Goal: Register for event/course

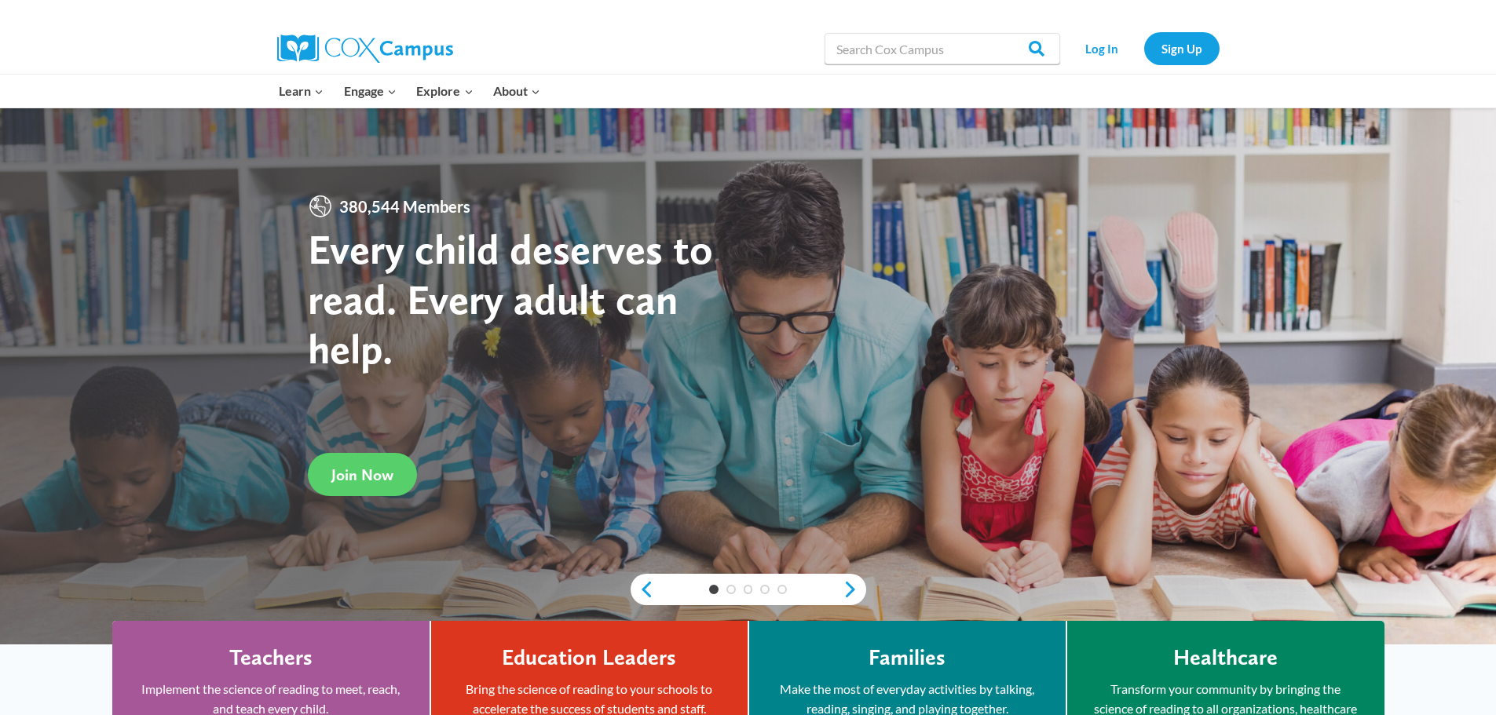
click at [295, 86] on button "Child menu of Learn" at bounding box center [301, 91] width 65 height 33
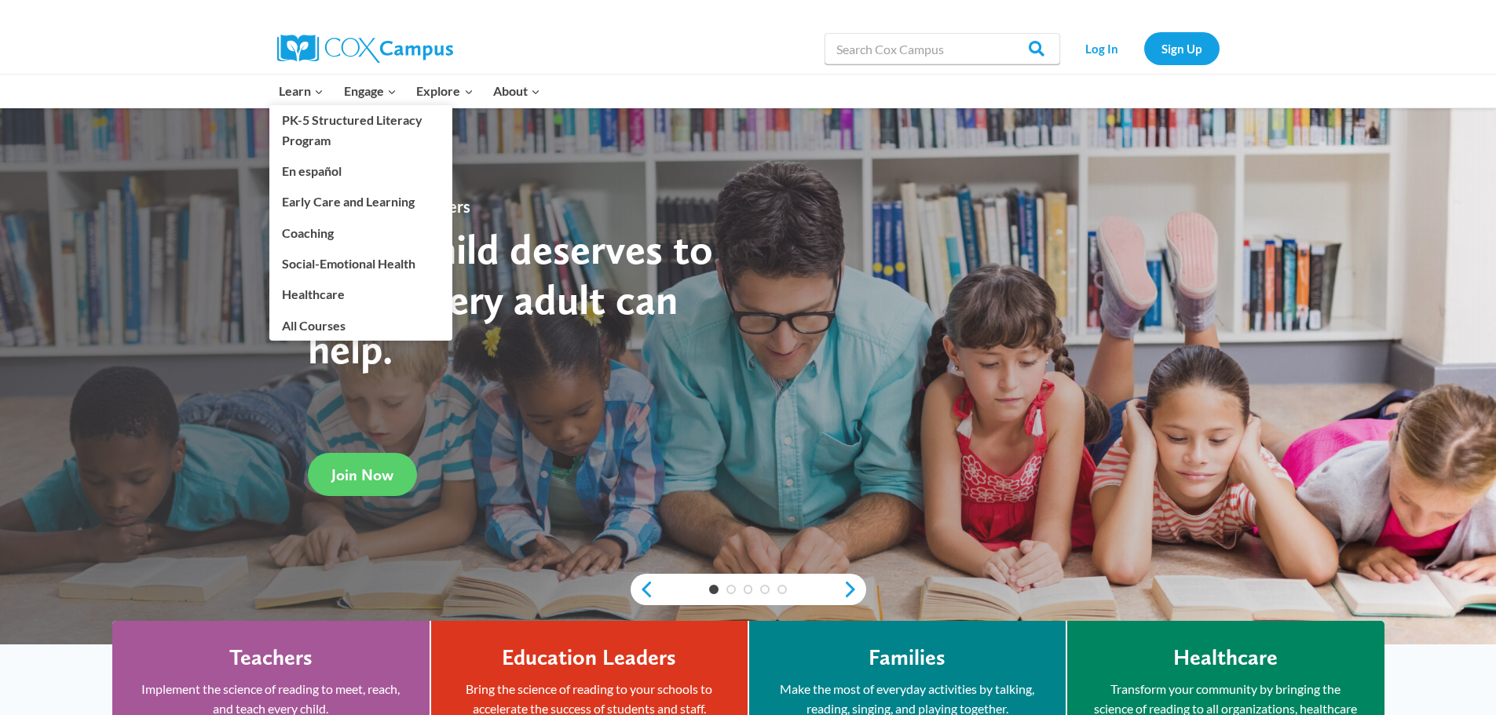
click at [315, 121] on link "PK-5 Structured Literacy Program" at bounding box center [360, 130] width 183 height 50
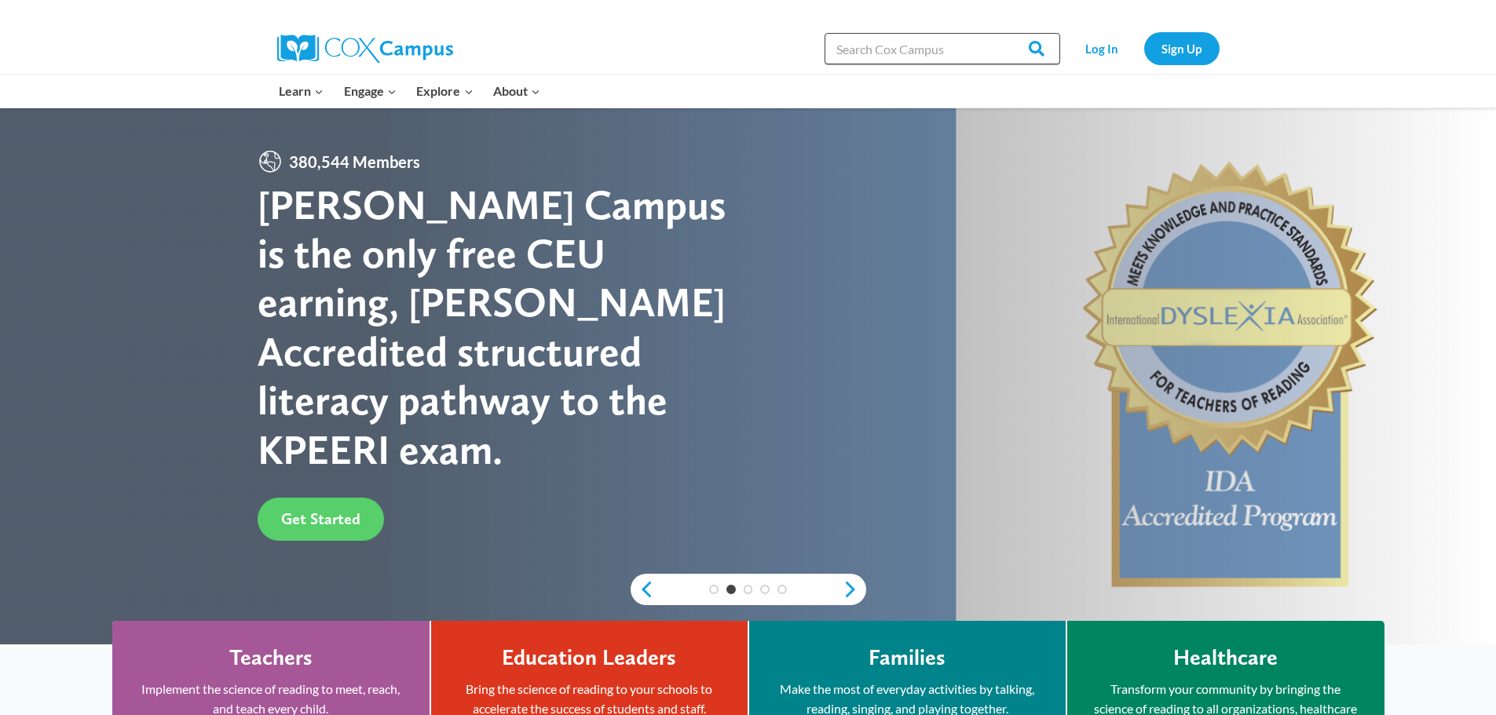
click at [915, 60] on input "Search in [URL][DOMAIN_NAME]" at bounding box center [943, 48] width 236 height 31
click at [1110, 45] on link "Log In" at bounding box center [1102, 48] width 68 height 32
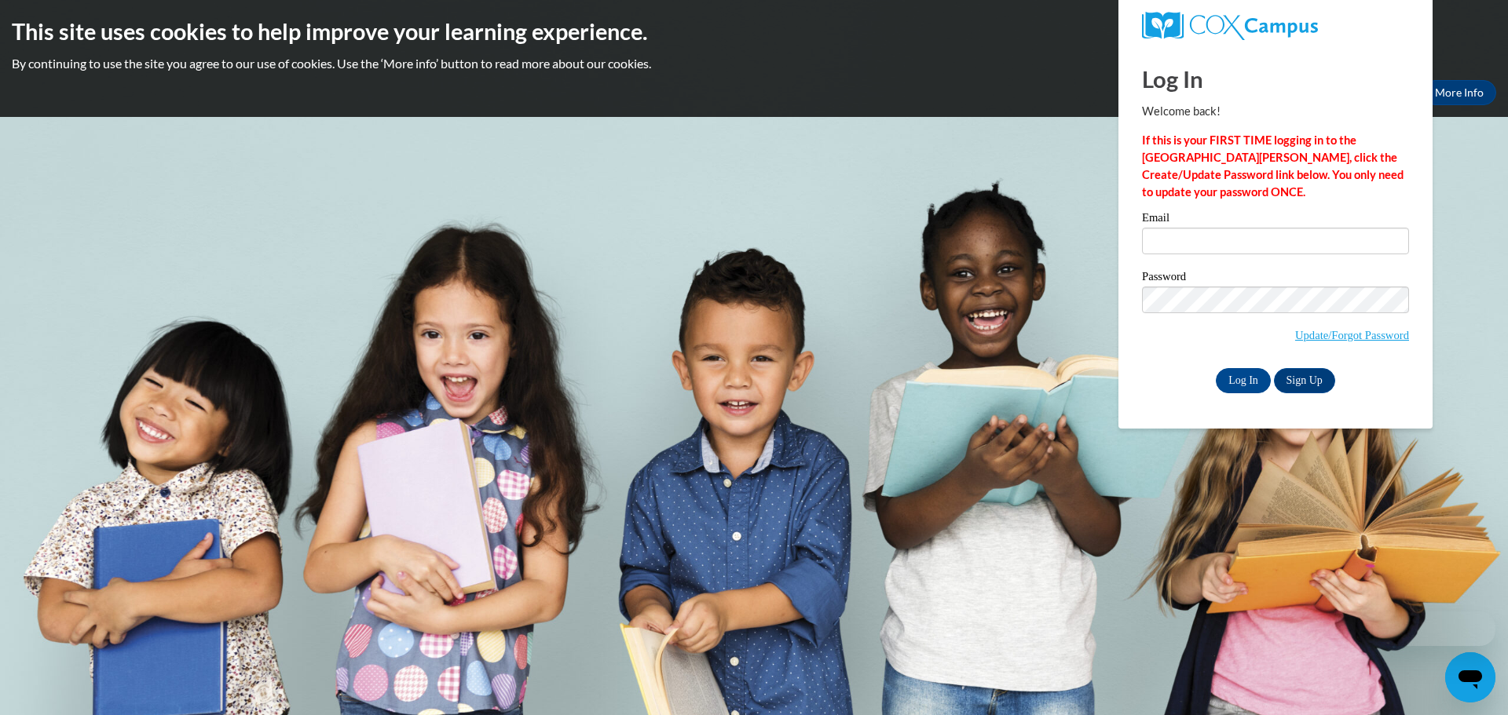
type input "yjackson@kusd.edu"
click at [1195, 249] on input "yjackson@kusd.edu" at bounding box center [1275, 241] width 267 height 27
click at [1232, 379] on input "Log In" at bounding box center [1243, 380] width 55 height 25
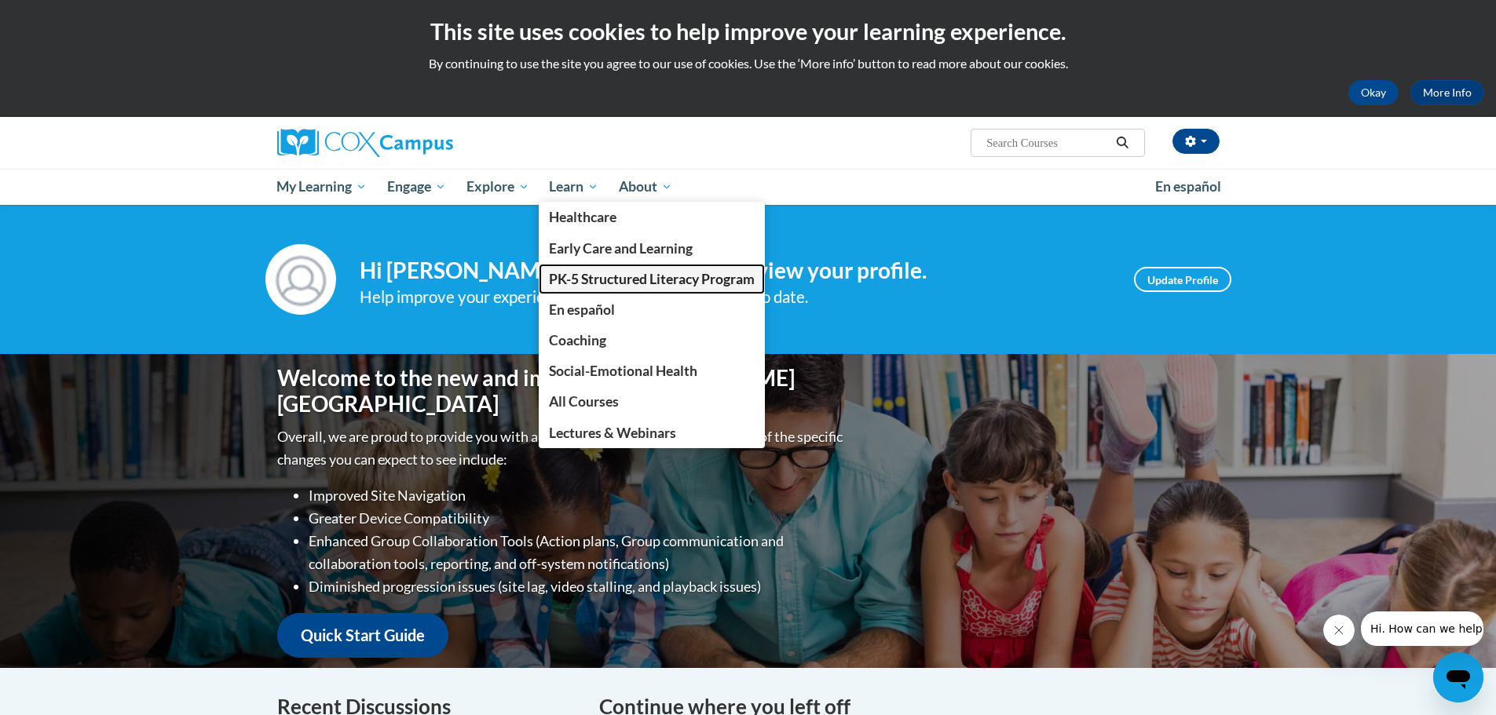
click at [596, 285] on span "PK-5 Structured Literacy Program" at bounding box center [652, 279] width 206 height 16
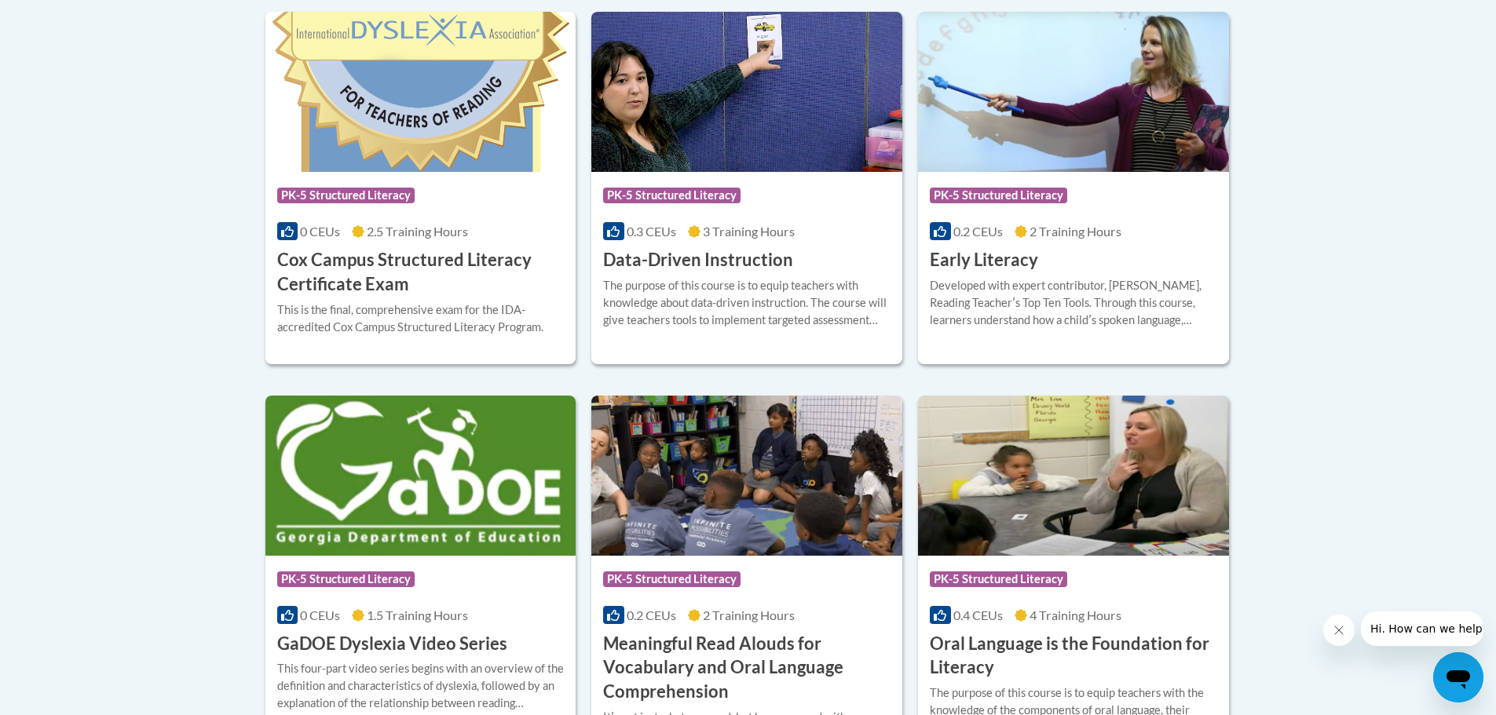
scroll to position [862, 0]
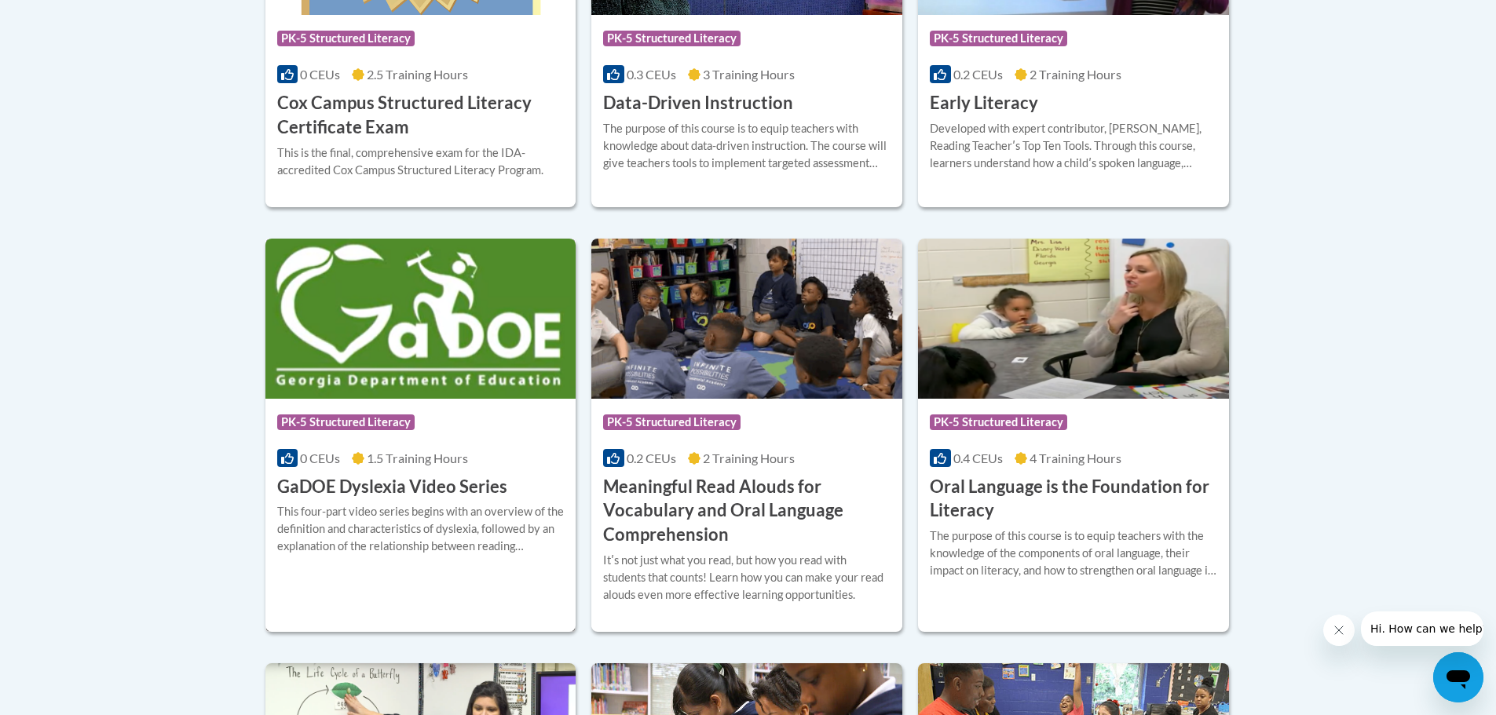
click at [410, 328] on img at bounding box center [420, 319] width 311 height 160
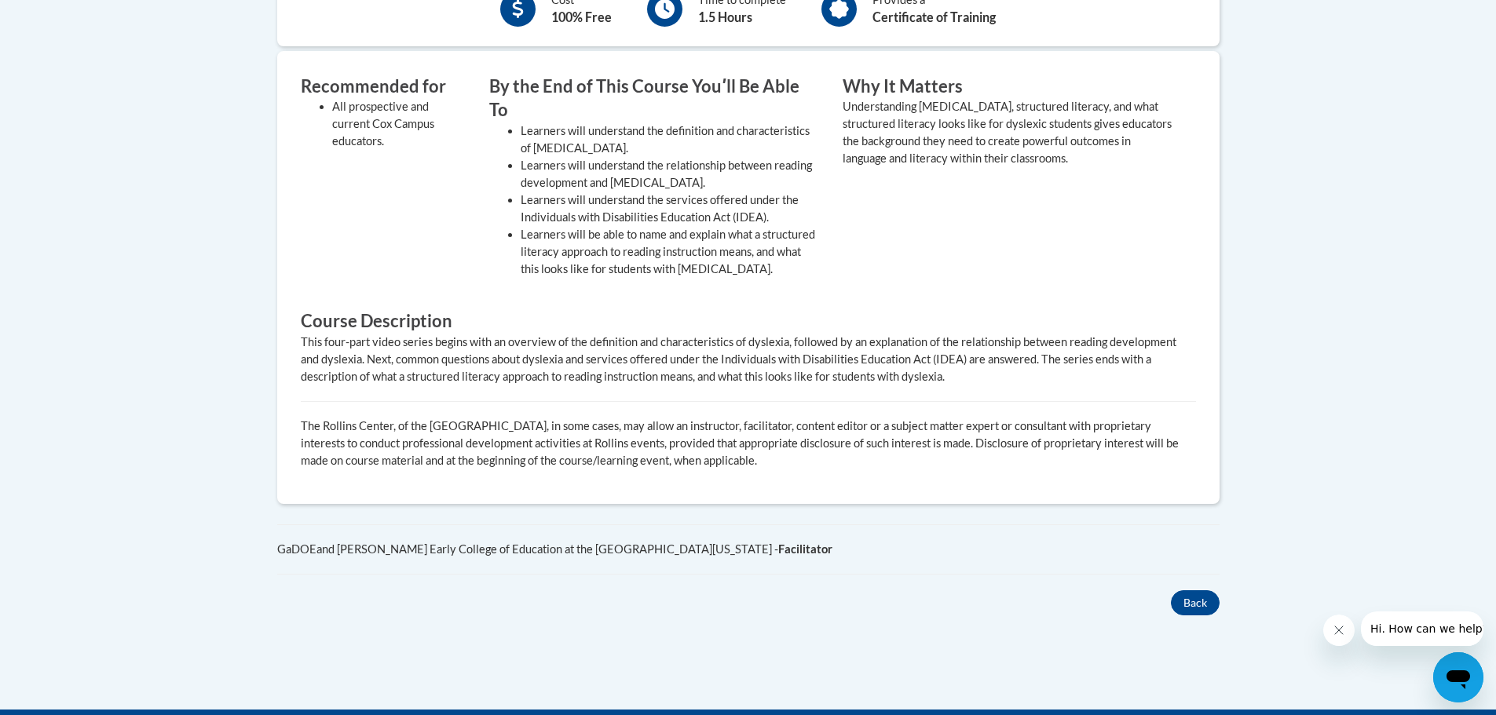
scroll to position [157, 0]
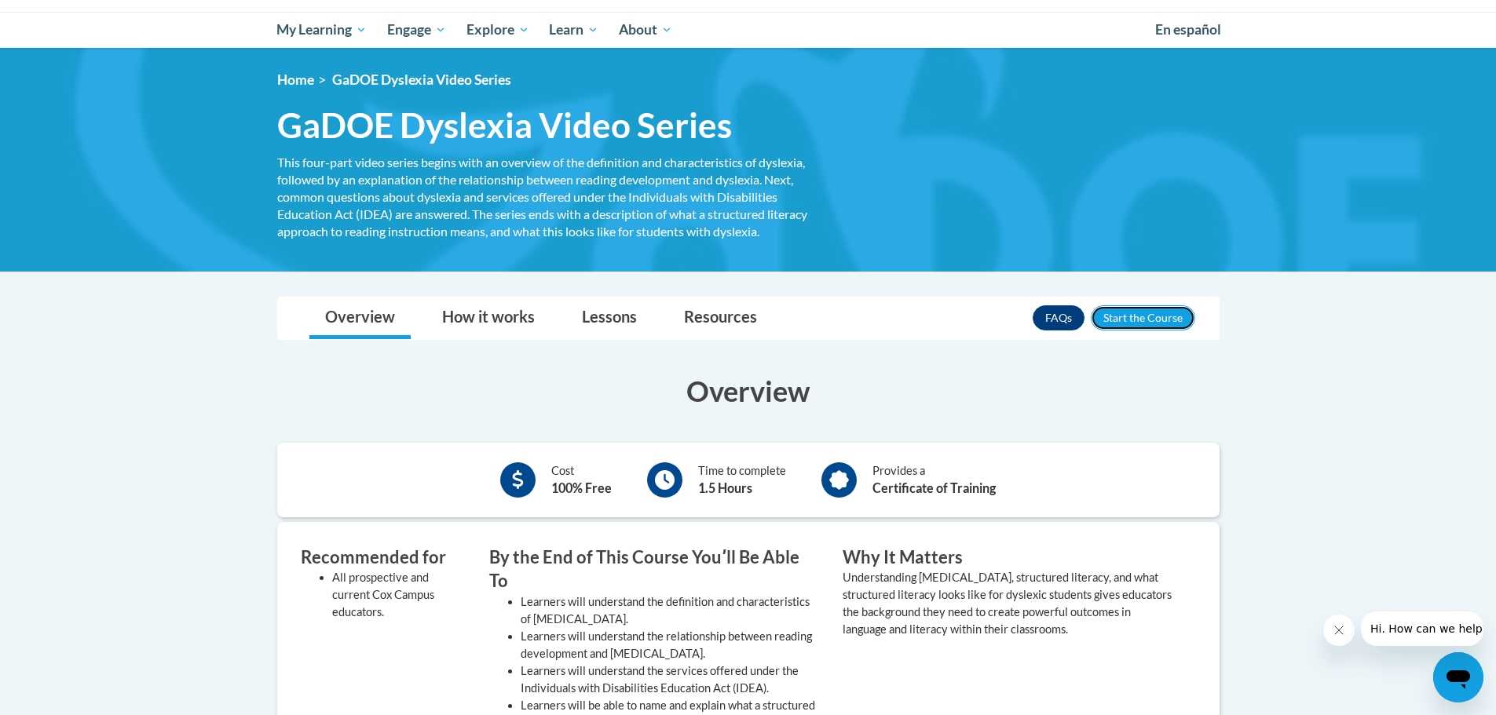
click at [1145, 313] on button "Enroll" at bounding box center [1143, 318] width 104 height 25
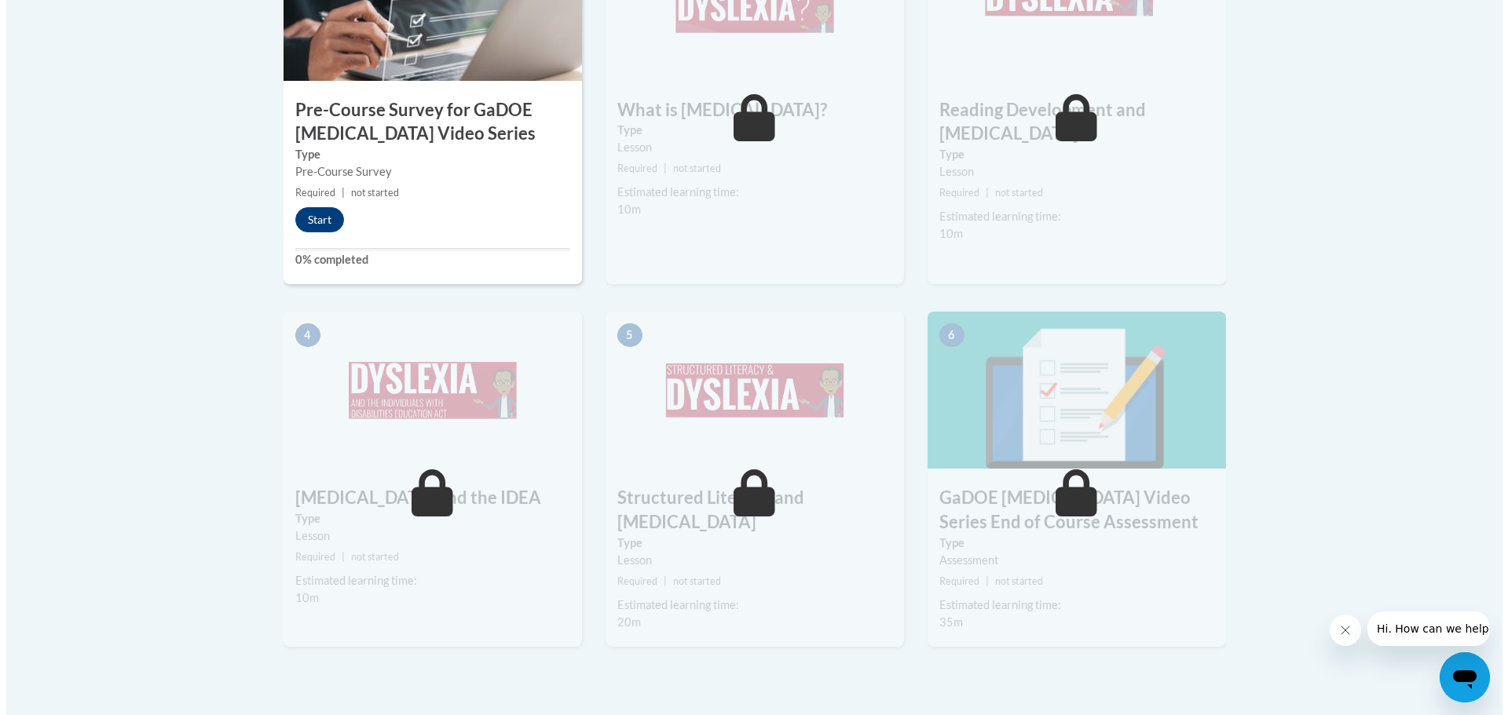
scroll to position [471, 0]
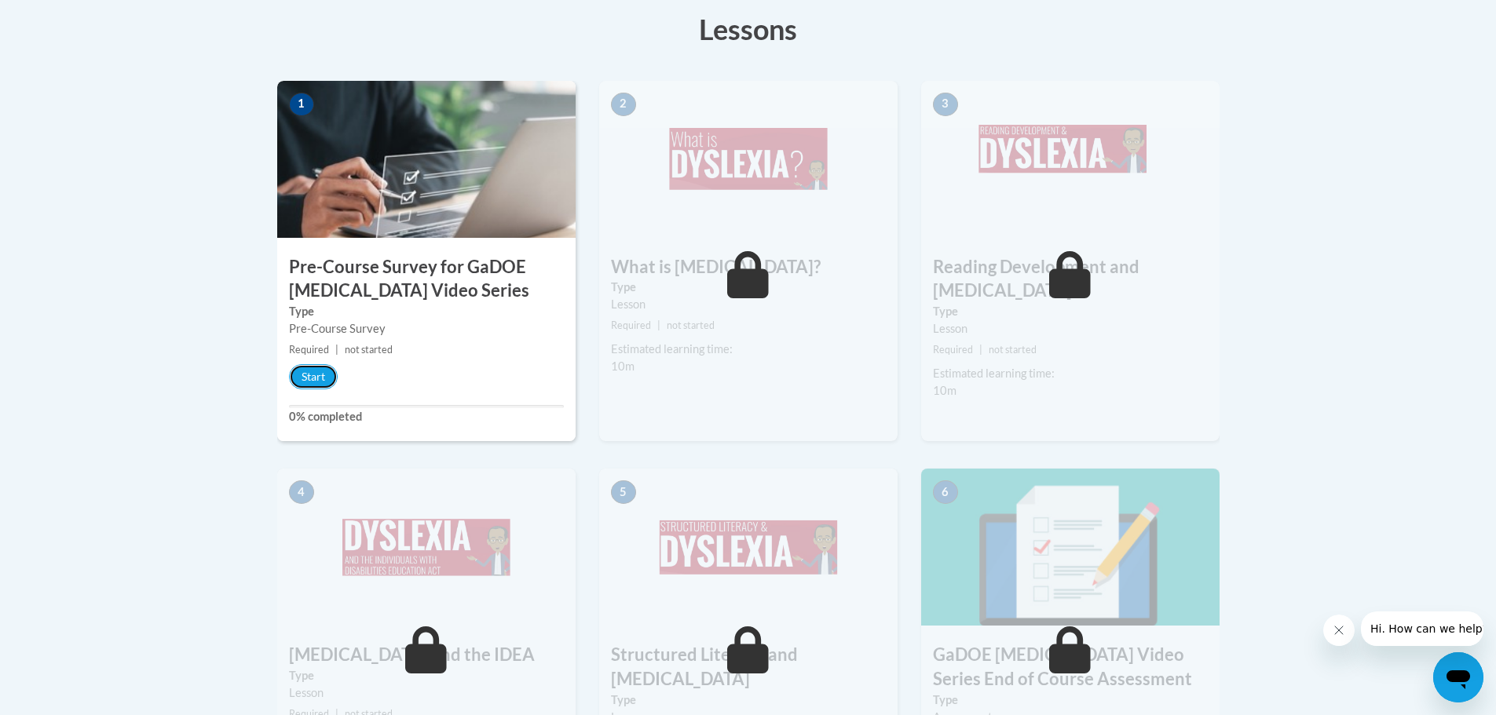
click at [313, 367] on button "Start" at bounding box center [313, 376] width 49 height 25
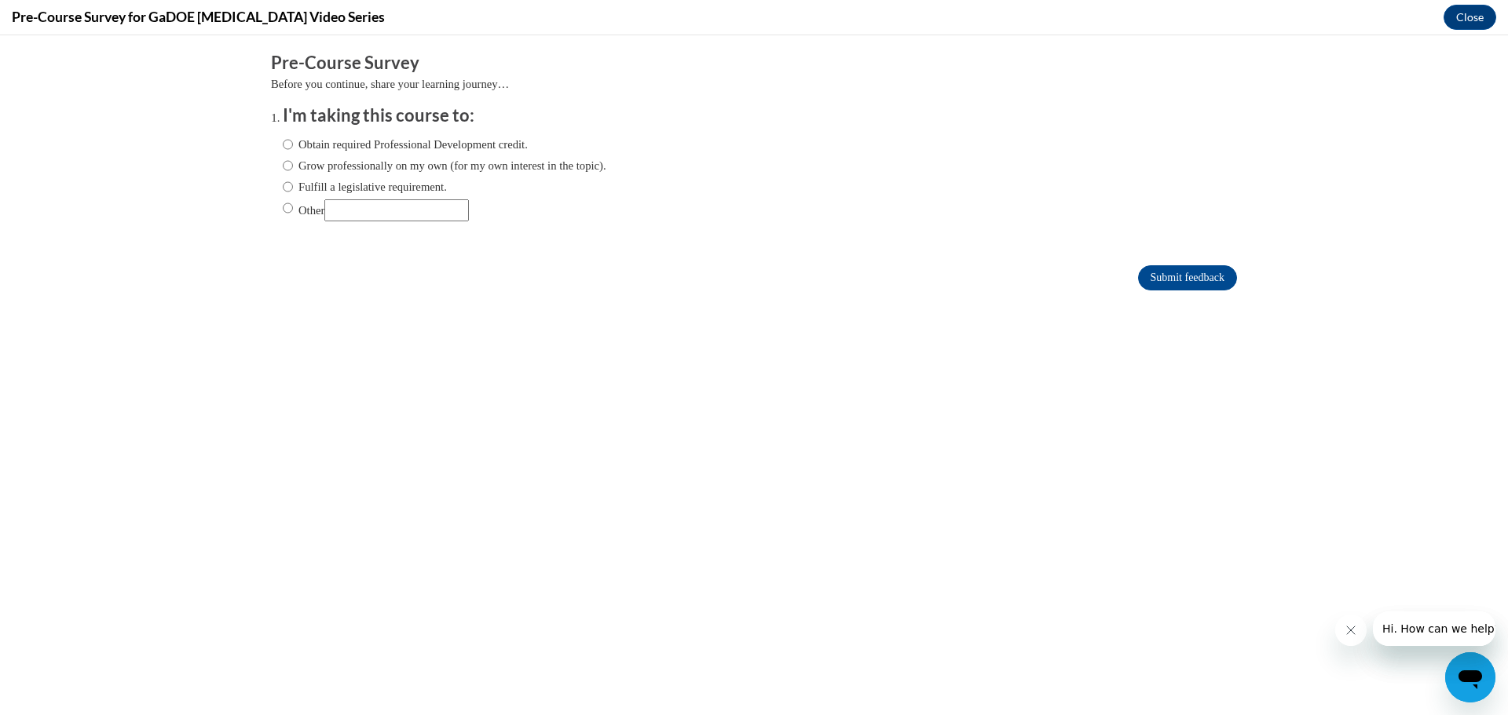
scroll to position [0, 0]
click at [283, 188] on input "Fulfill a legislative requirement." at bounding box center [288, 186] width 10 height 17
radio input "true"
click at [1180, 279] on input "Submit feedback" at bounding box center [1187, 277] width 99 height 25
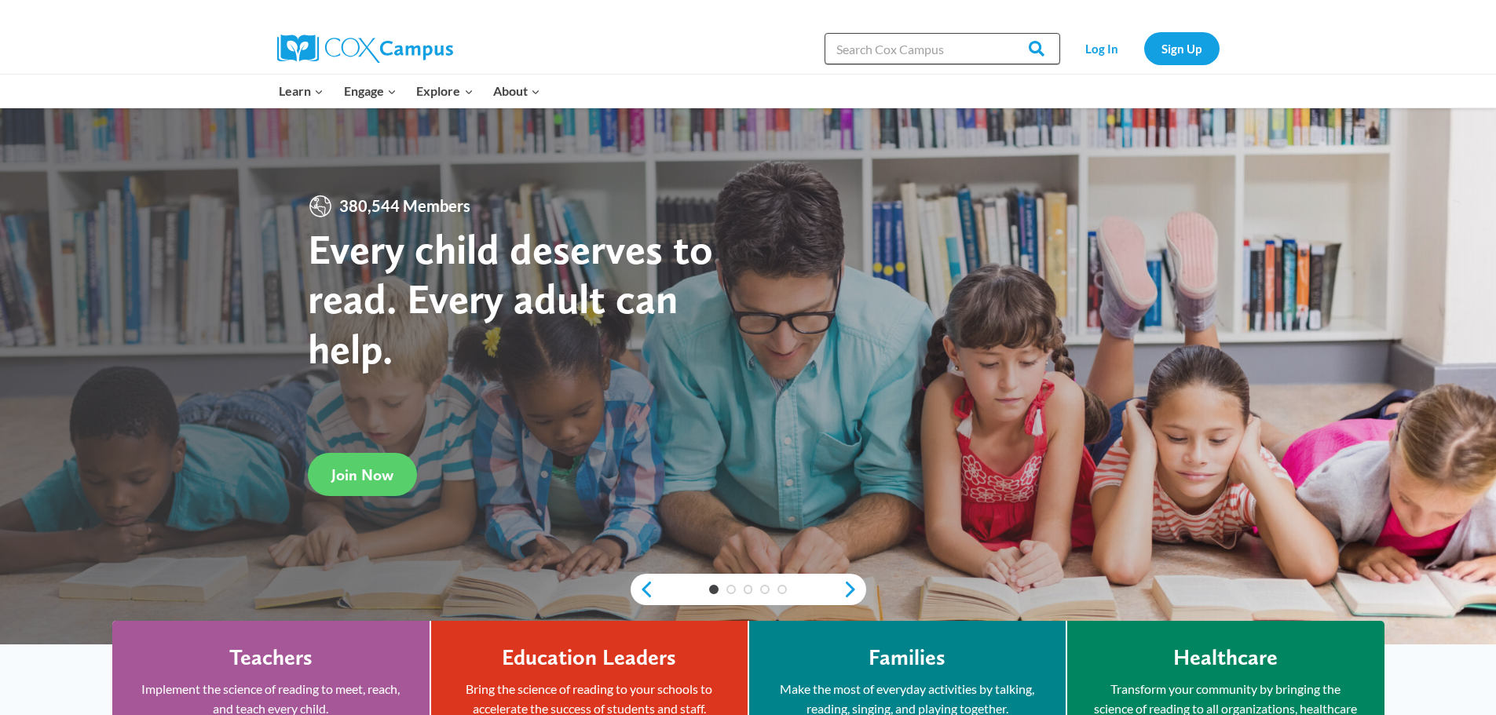
click at [917, 53] on input "Search in [URL][DOMAIN_NAME]" at bounding box center [943, 48] width 236 height 31
click at [1097, 49] on link "Log In" at bounding box center [1102, 48] width 68 height 32
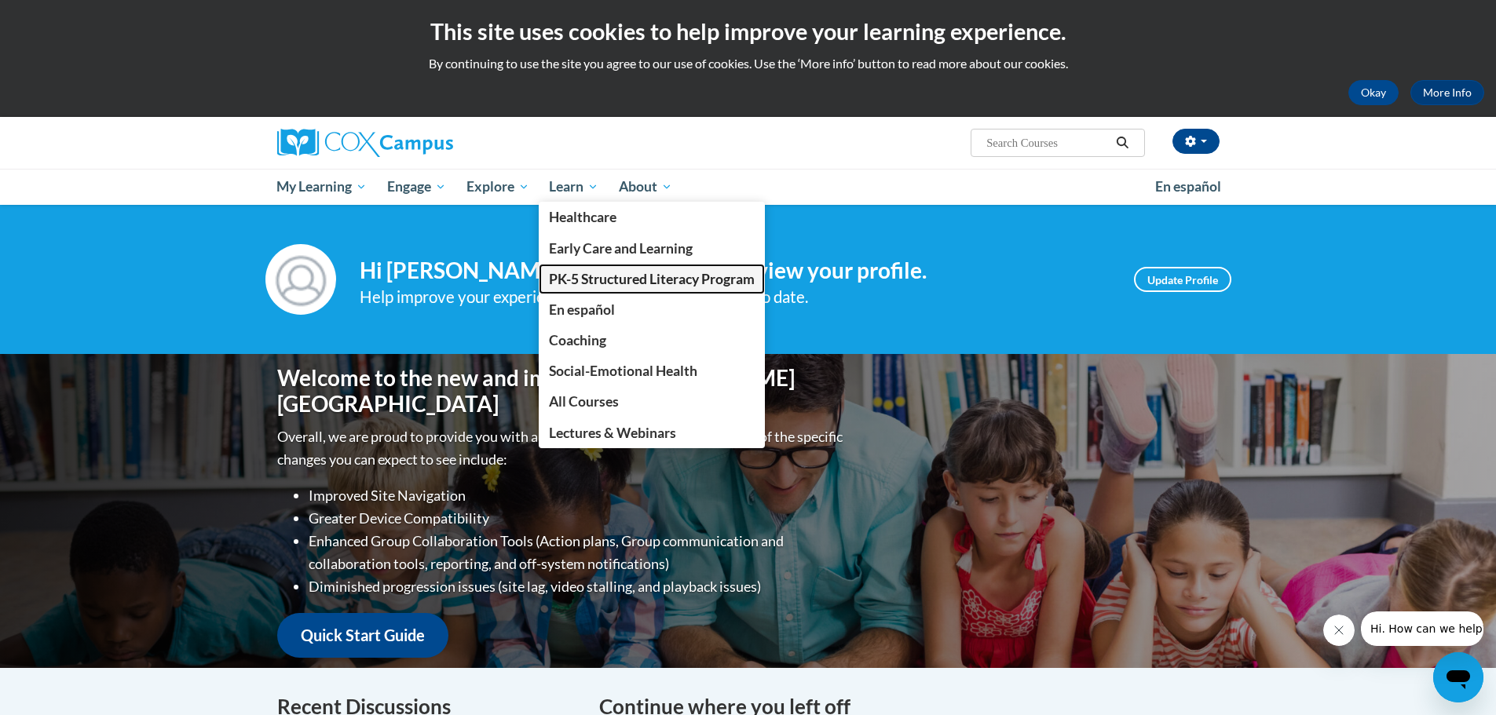
click at [576, 271] on span "PK-5 Structured Literacy Program" at bounding box center [652, 279] width 206 height 16
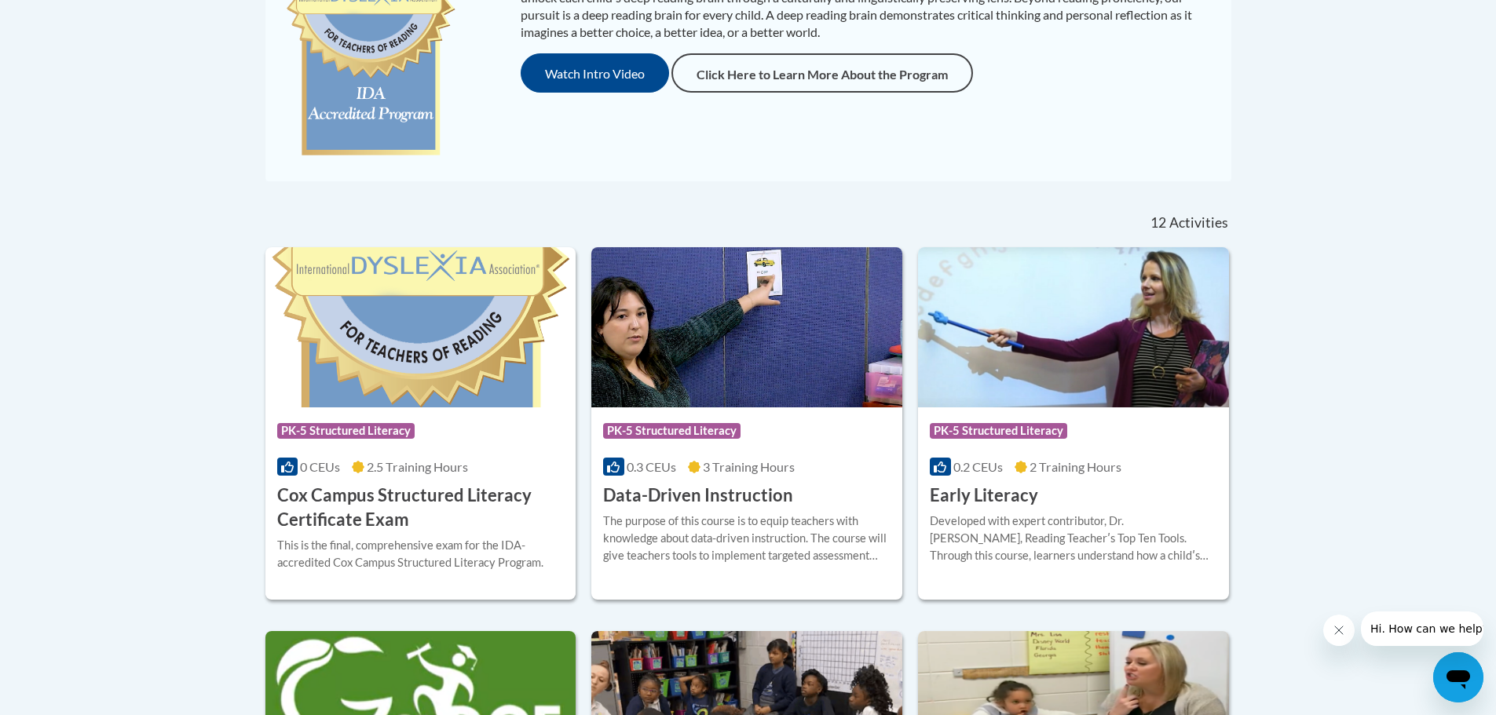
scroll to position [704, 0]
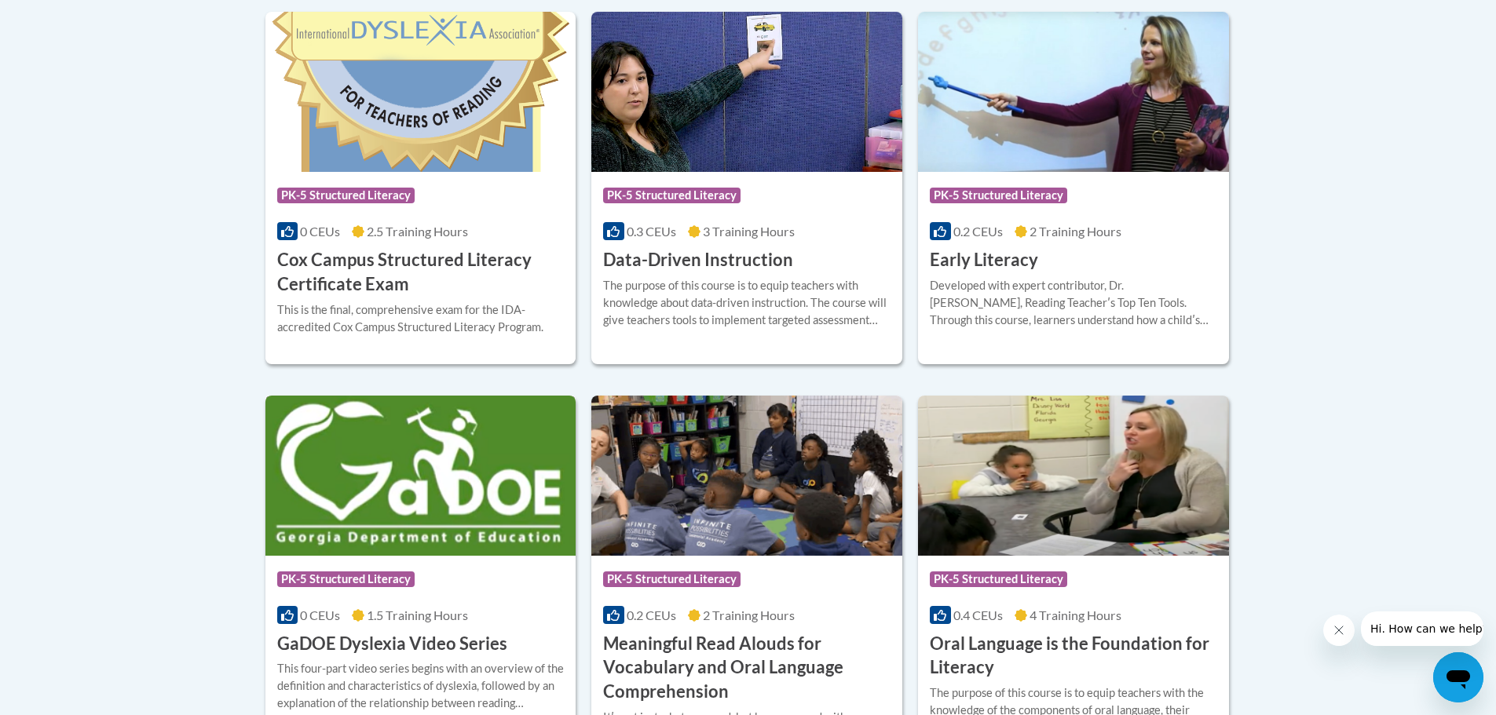
click at [393, 521] on img at bounding box center [420, 476] width 311 height 160
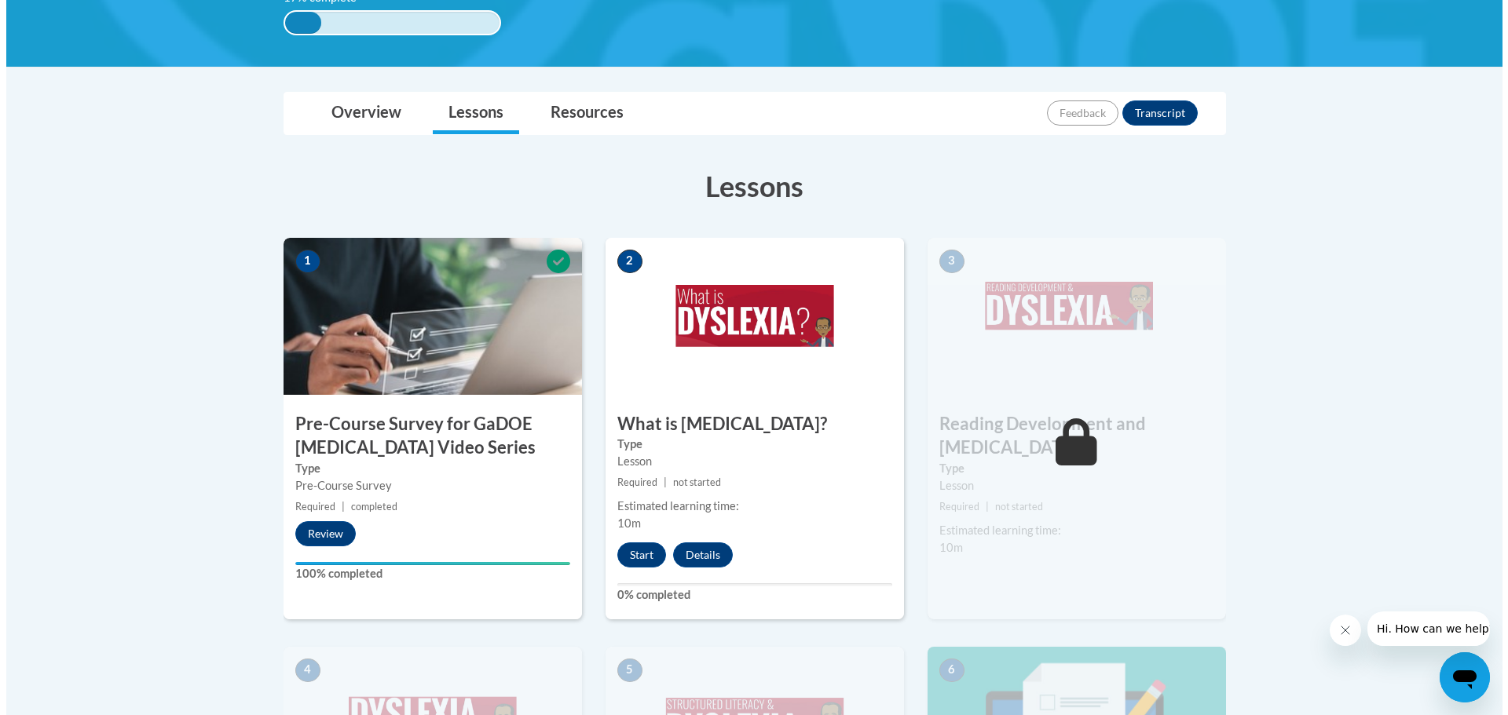
scroll to position [393, 0]
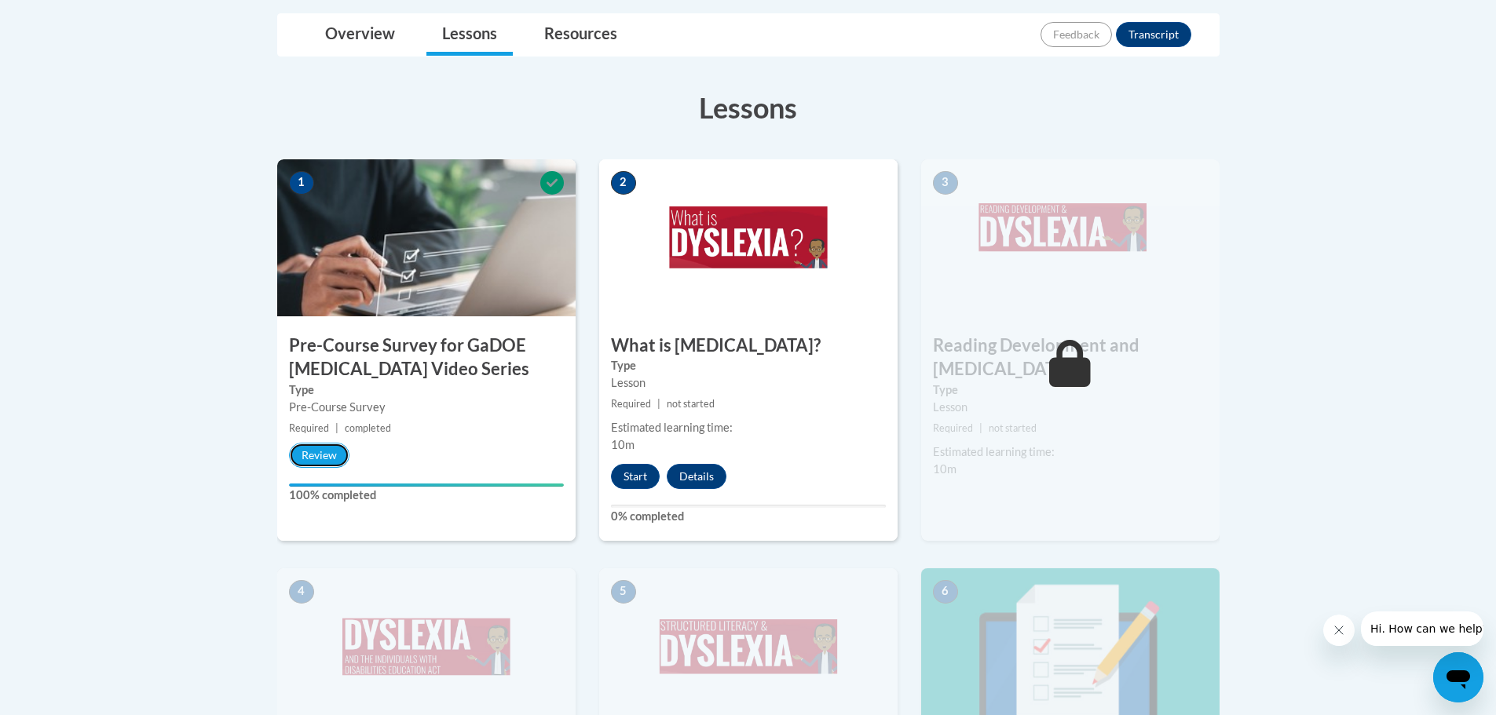
click at [342, 456] on button "Review" at bounding box center [319, 455] width 60 height 25
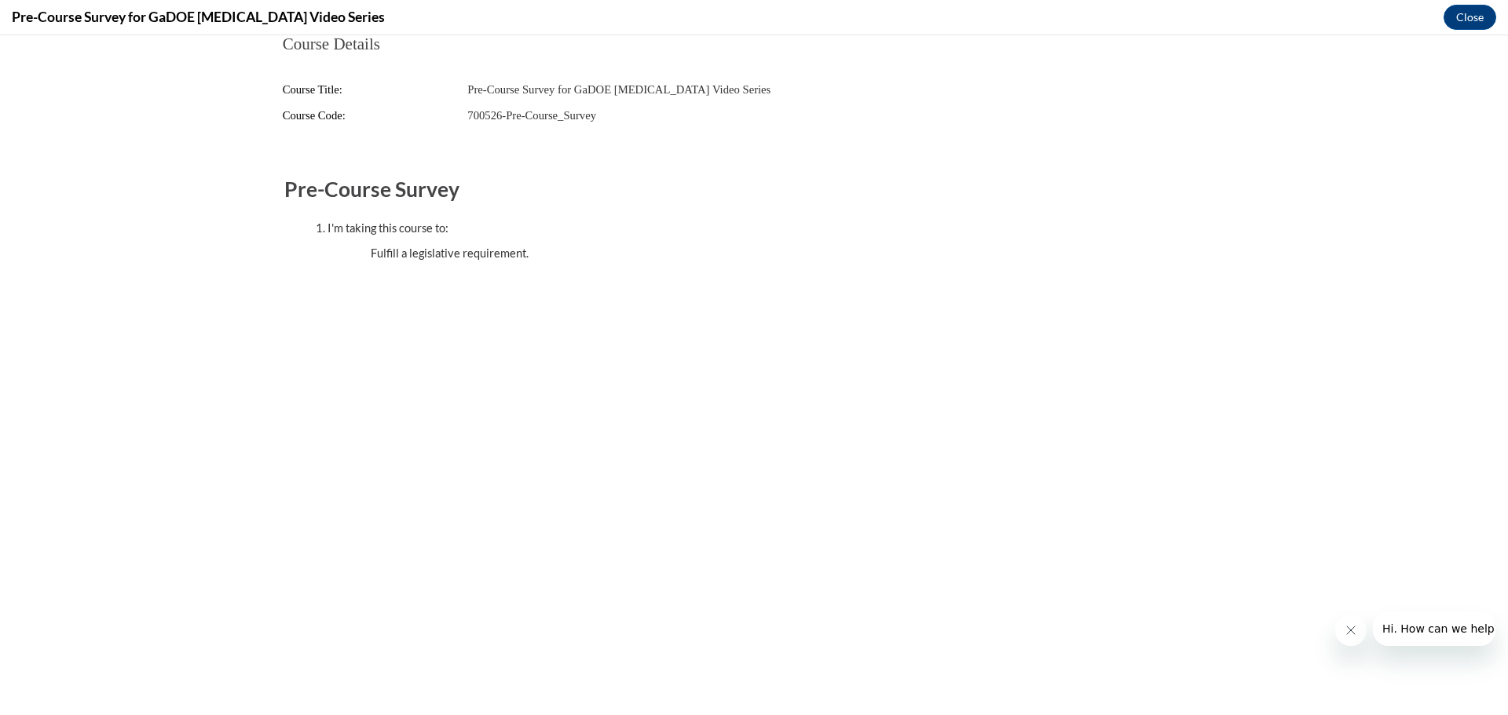
scroll to position [0, 0]
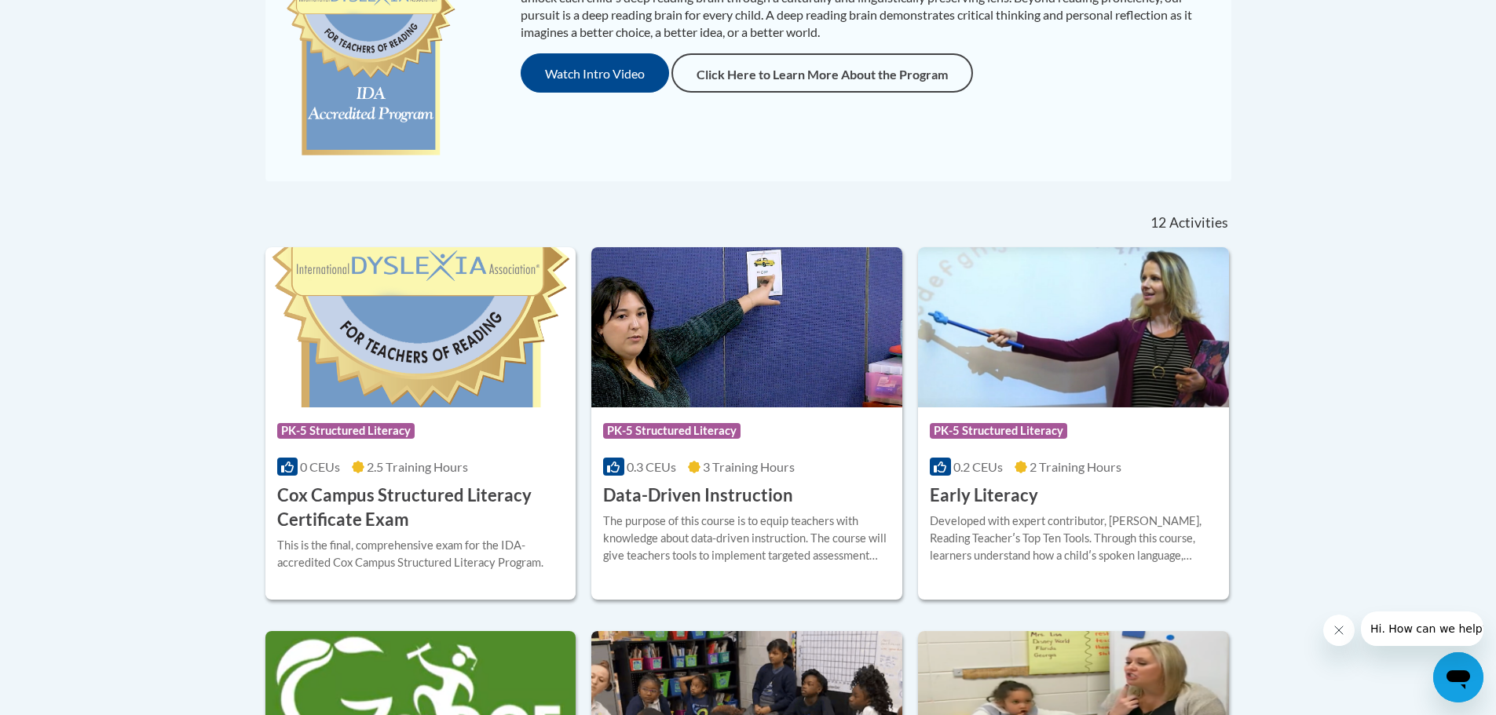
scroll to position [862, 0]
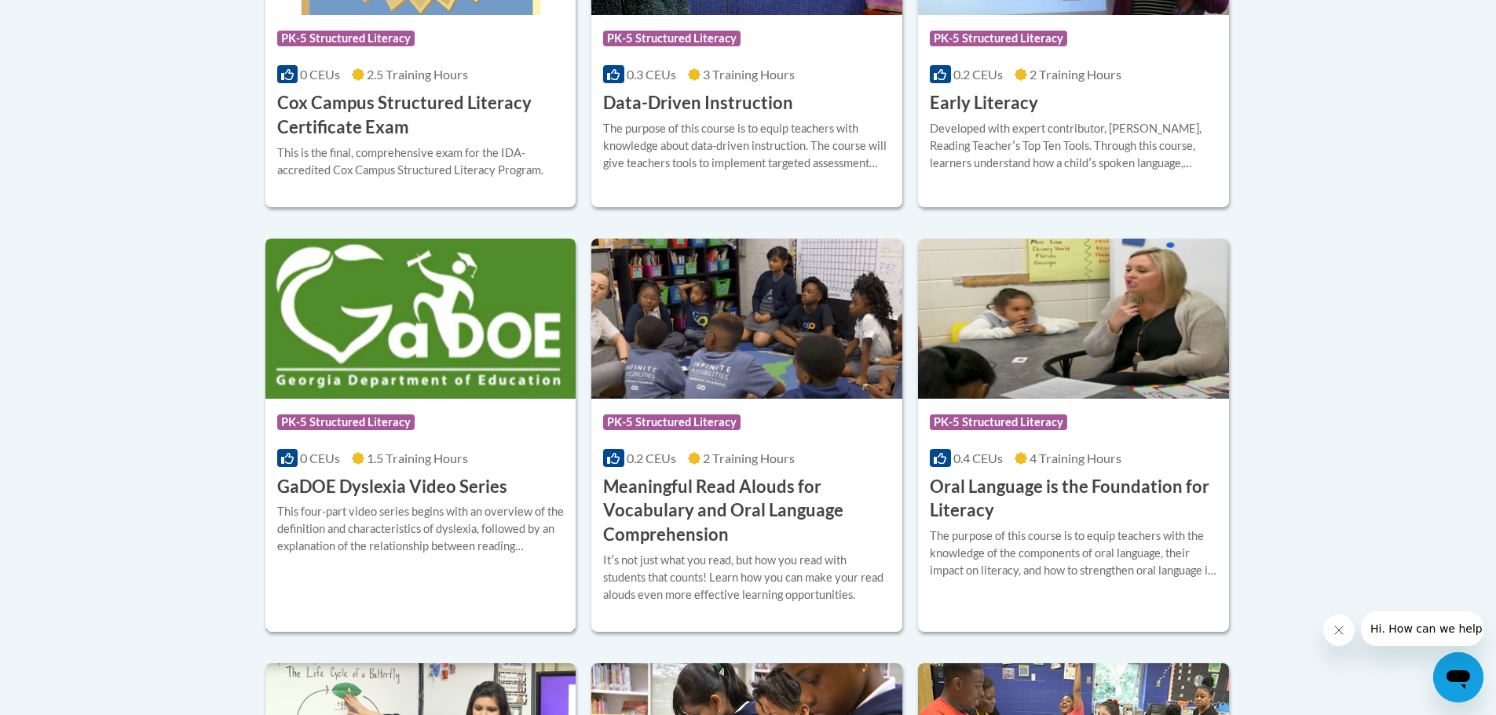
click at [414, 369] on img at bounding box center [420, 319] width 311 height 160
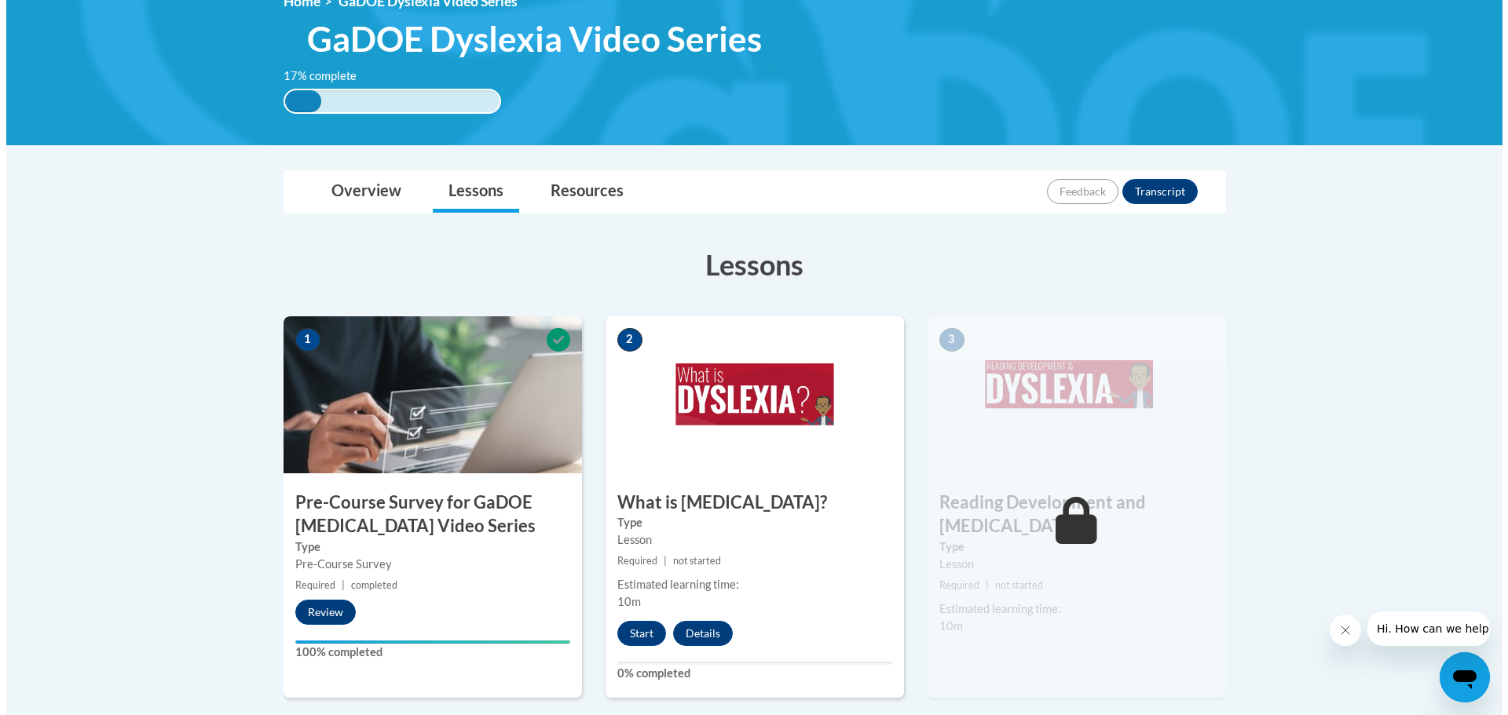
scroll to position [393, 0]
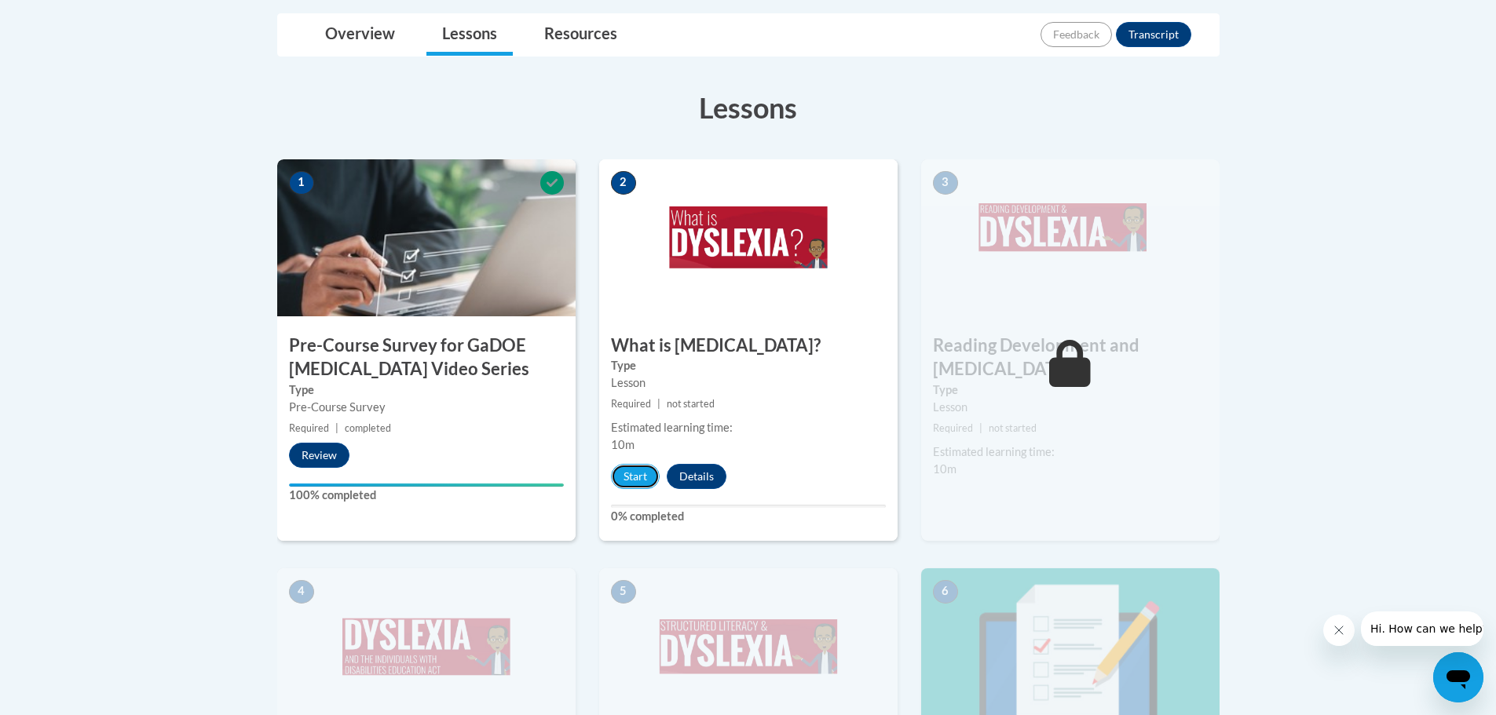
click at [624, 474] on button "Start" at bounding box center [635, 476] width 49 height 25
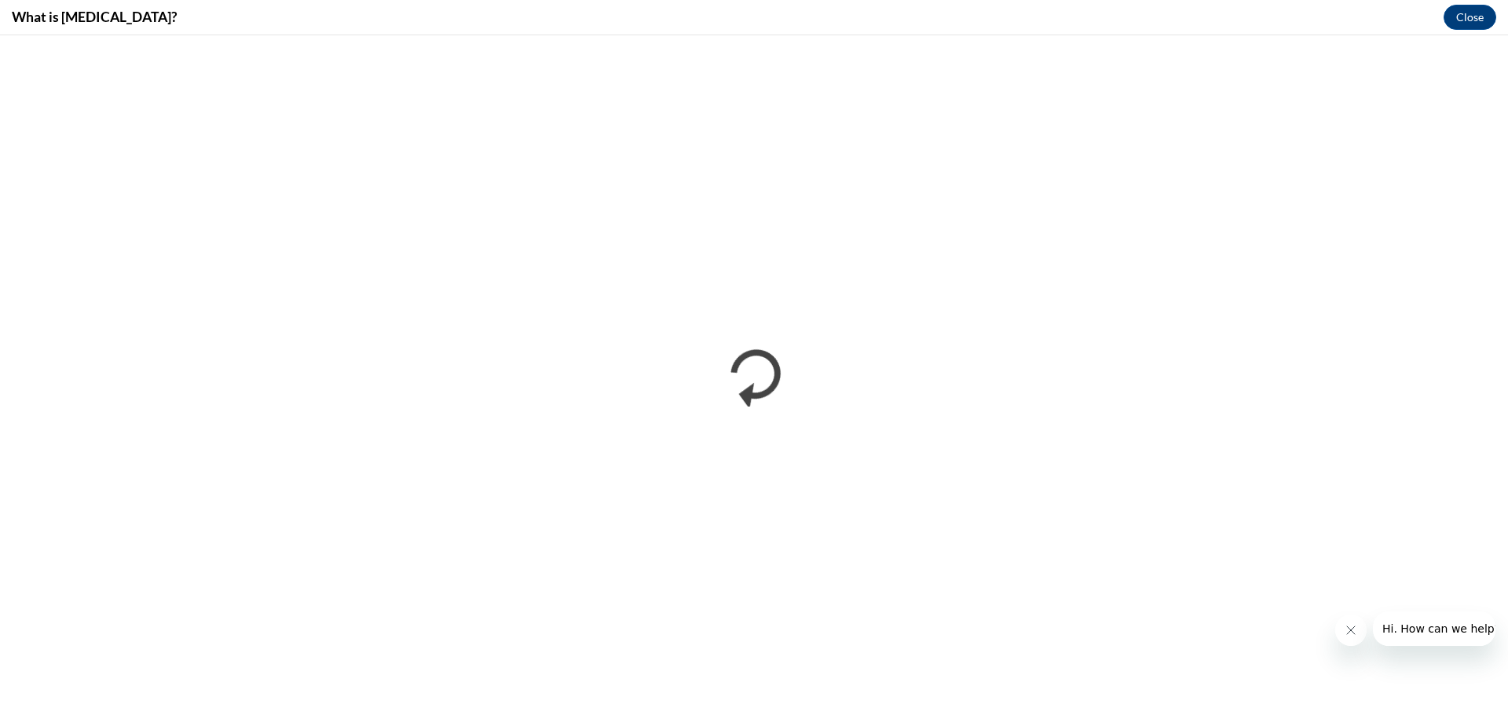
scroll to position [0, 0]
